Goal: Find specific page/section: Find specific page/section

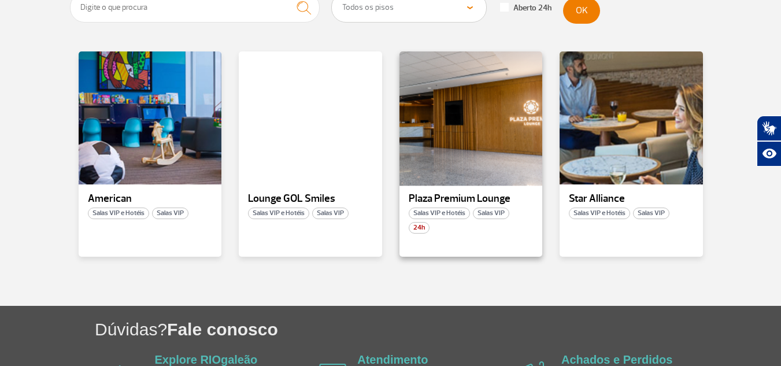
scroll to position [222, 0]
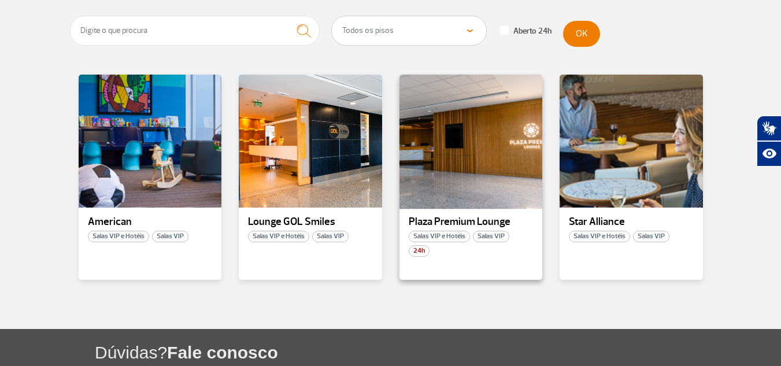
click at [473, 164] on div at bounding box center [470, 141] width 146 height 136
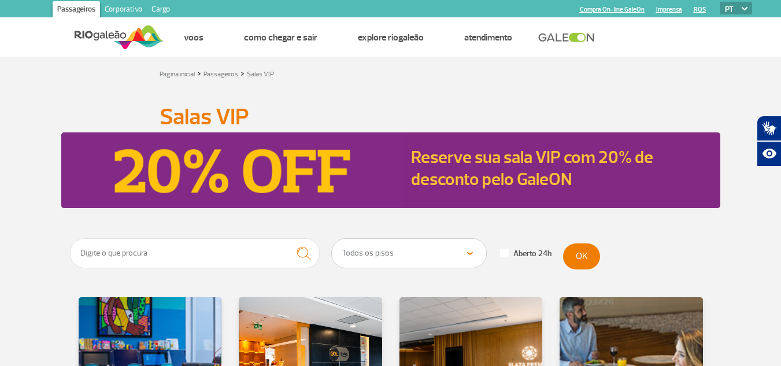
scroll to position [173, 0]
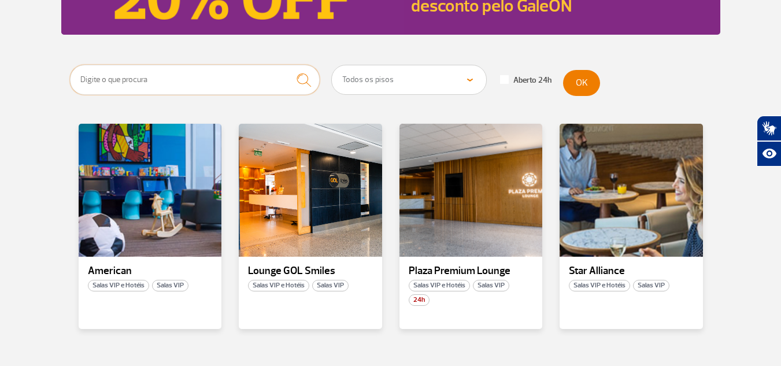
click at [261, 78] on input "text" at bounding box center [195, 80] width 250 height 30
click at [373, 78] on select "Todos os pisos Área Pública (antes do Raio-X) Desembarque Área Pública Desembar…" at bounding box center [409, 79] width 154 height 29
select select "90"
click at [332, 65] on select "Todos os pisos Área Pública (antes do Raio-X) Desembarque Área Pública Desembar…" at bounding box center [409, 79] width 154 height 29
click at [588, 84] on button "OK" at bounding box center [581, 83] width 37 height 26
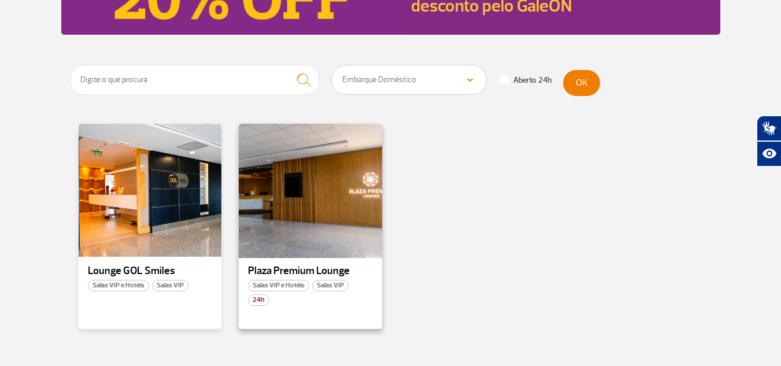
click at [329, 215] on div at bounding box center [310, 190] width 146 height 136
